Goal: Information Seeking & Learning: Learn about a topic

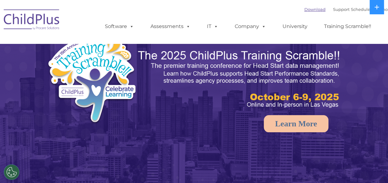
select select "MEDIUM"
drag, startPoint x: 376, startPoint y: 7, endPoint x: 380, endPoint y: 3, distance: 5.3
drag, startPoint x: 377, startPoint y: 10, endPoint x: 365, endPoint y: 7, distance: 12.6
